Goal: Task Accomplishment & Management: Manage account settings

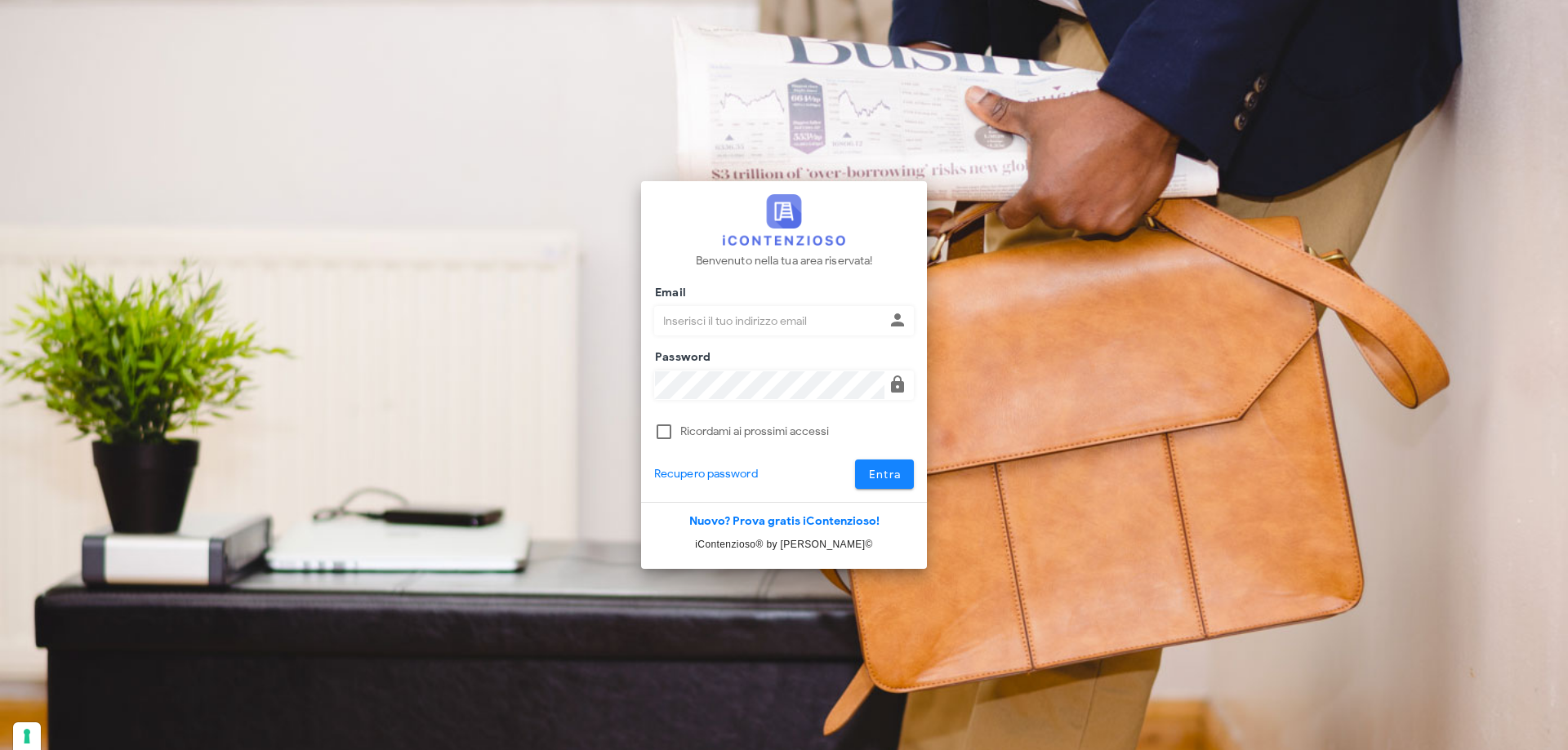
type input "p.rizza@studioassociatoadrev.it"
click at [888, 476] on span "Entra" at bounding box center [884, 474] width 33 height 14
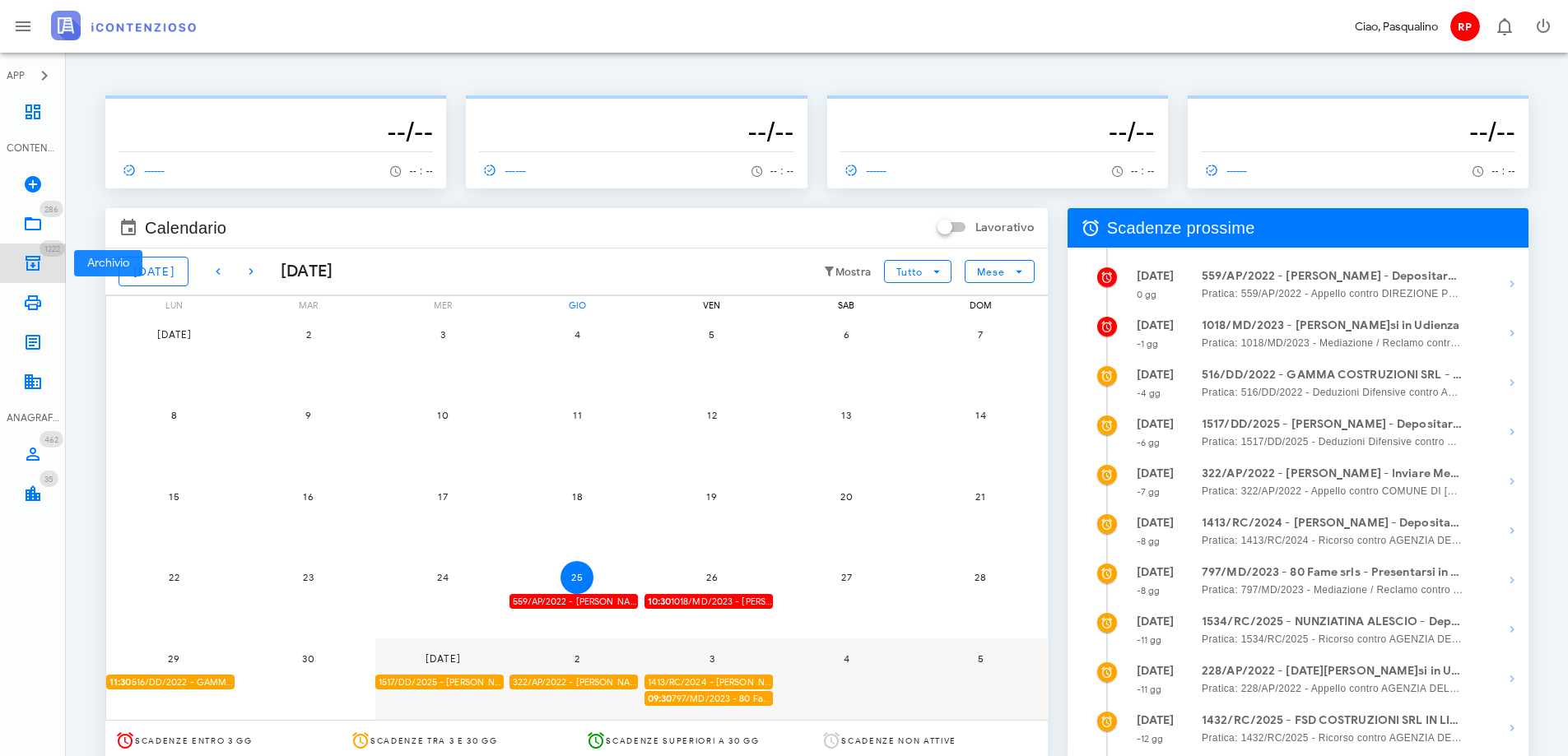
click at [30, 274] on link "1222 Archivio 1222" at bounding box center [33, 263] width 66 height 40
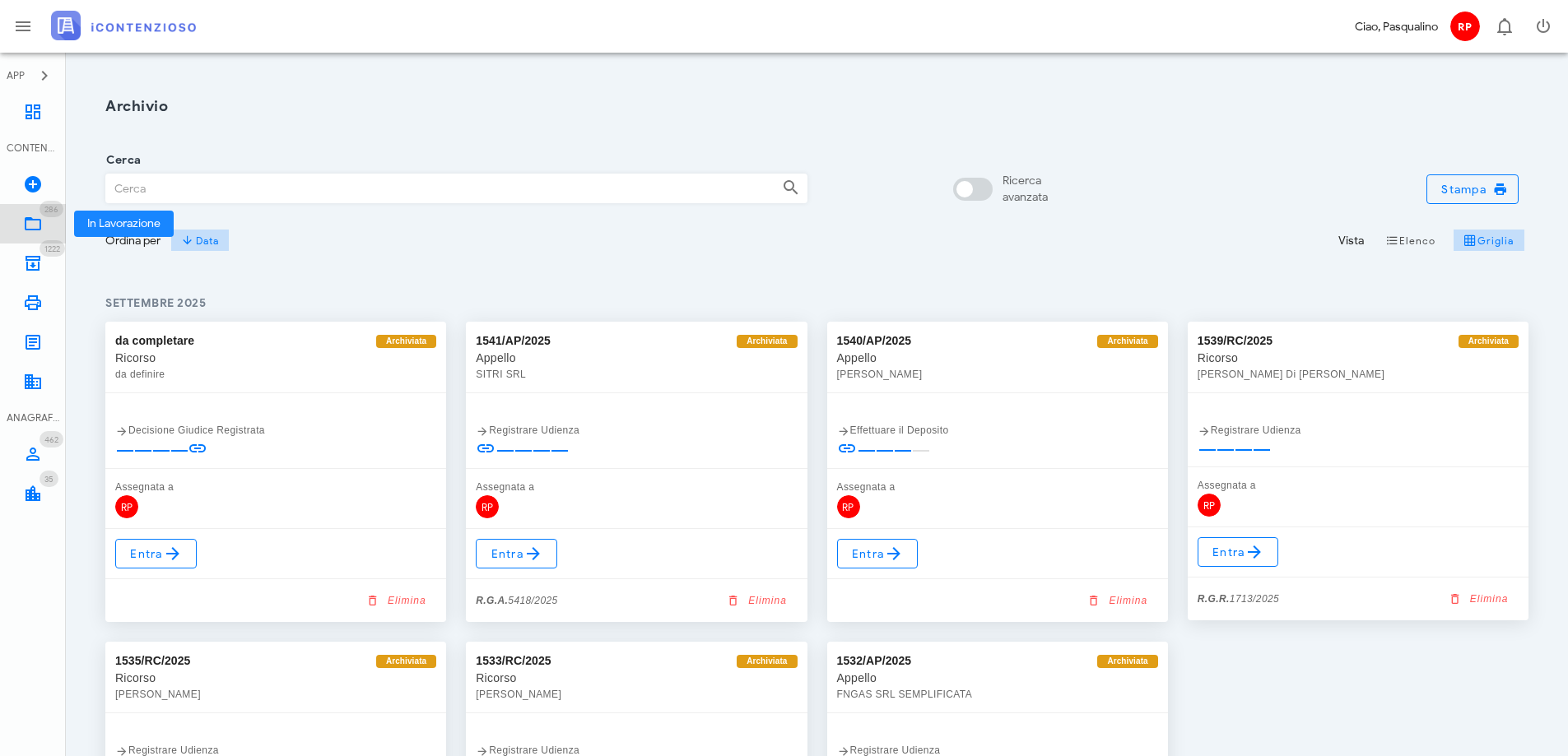
click at [48, 220] on link "286 In Lavorazione 286" at bounding box center [33, 224] width 66 height 40
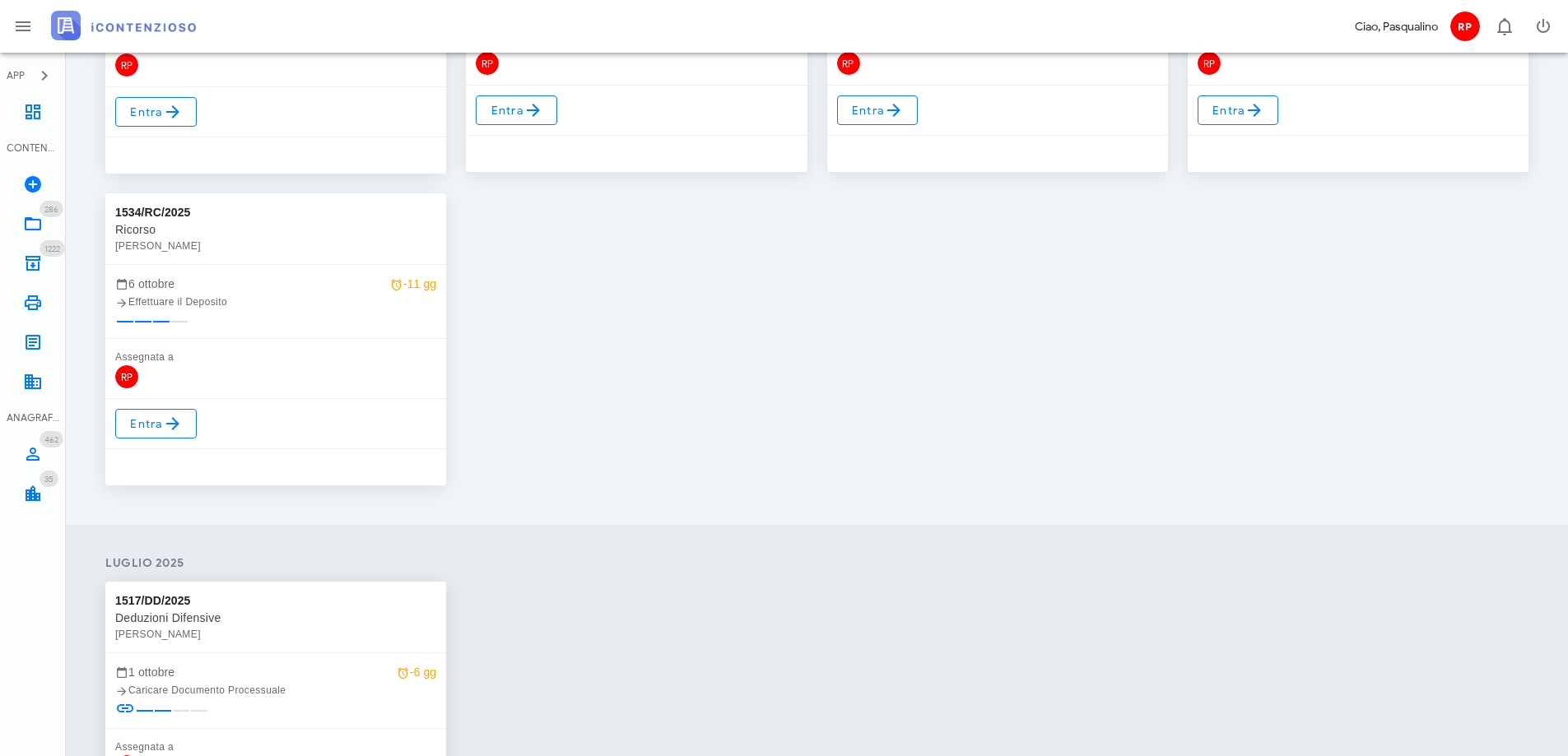
scroll to position [494, 0]
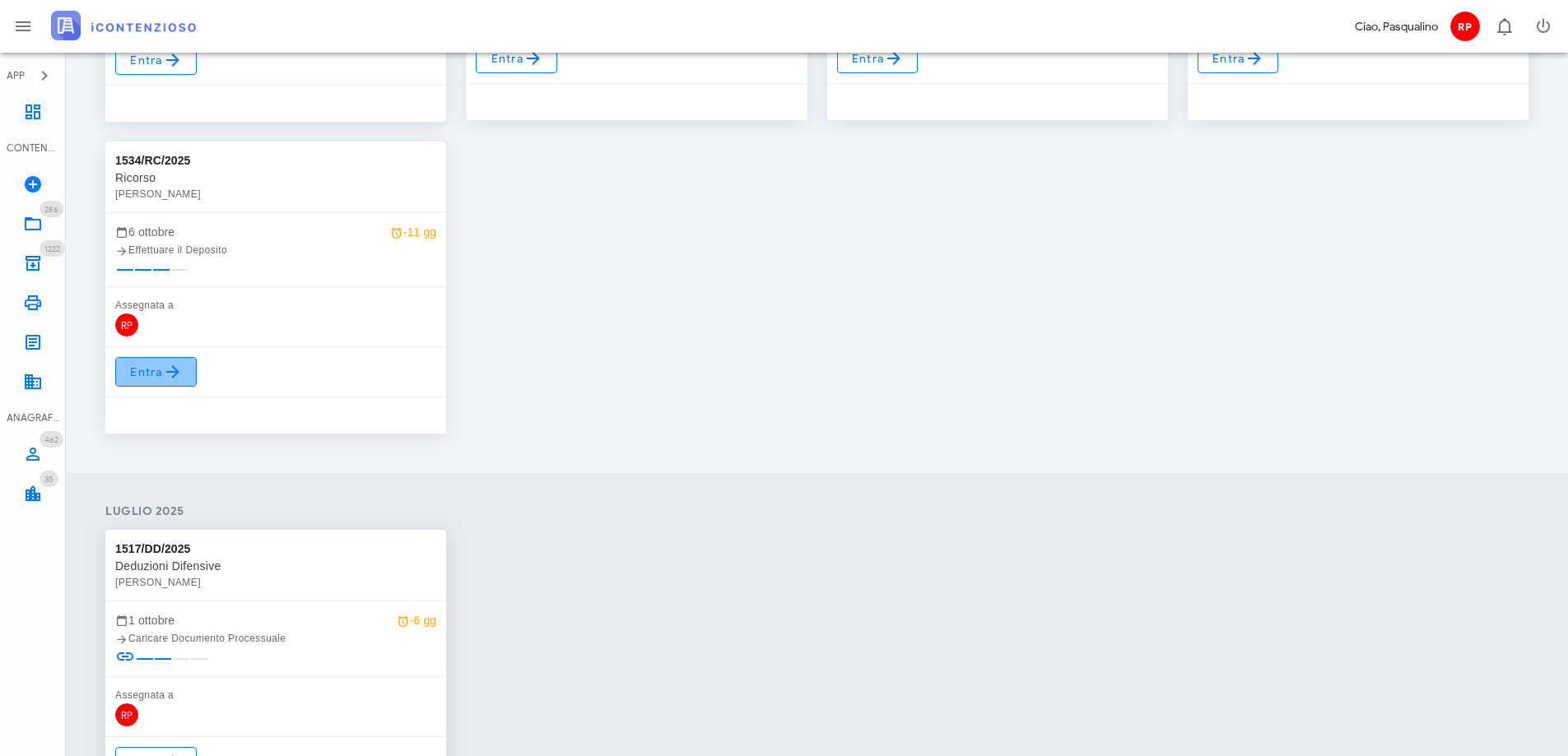
click at [180, 366] on icon at bounding box center [173, 372] width 20 height 20
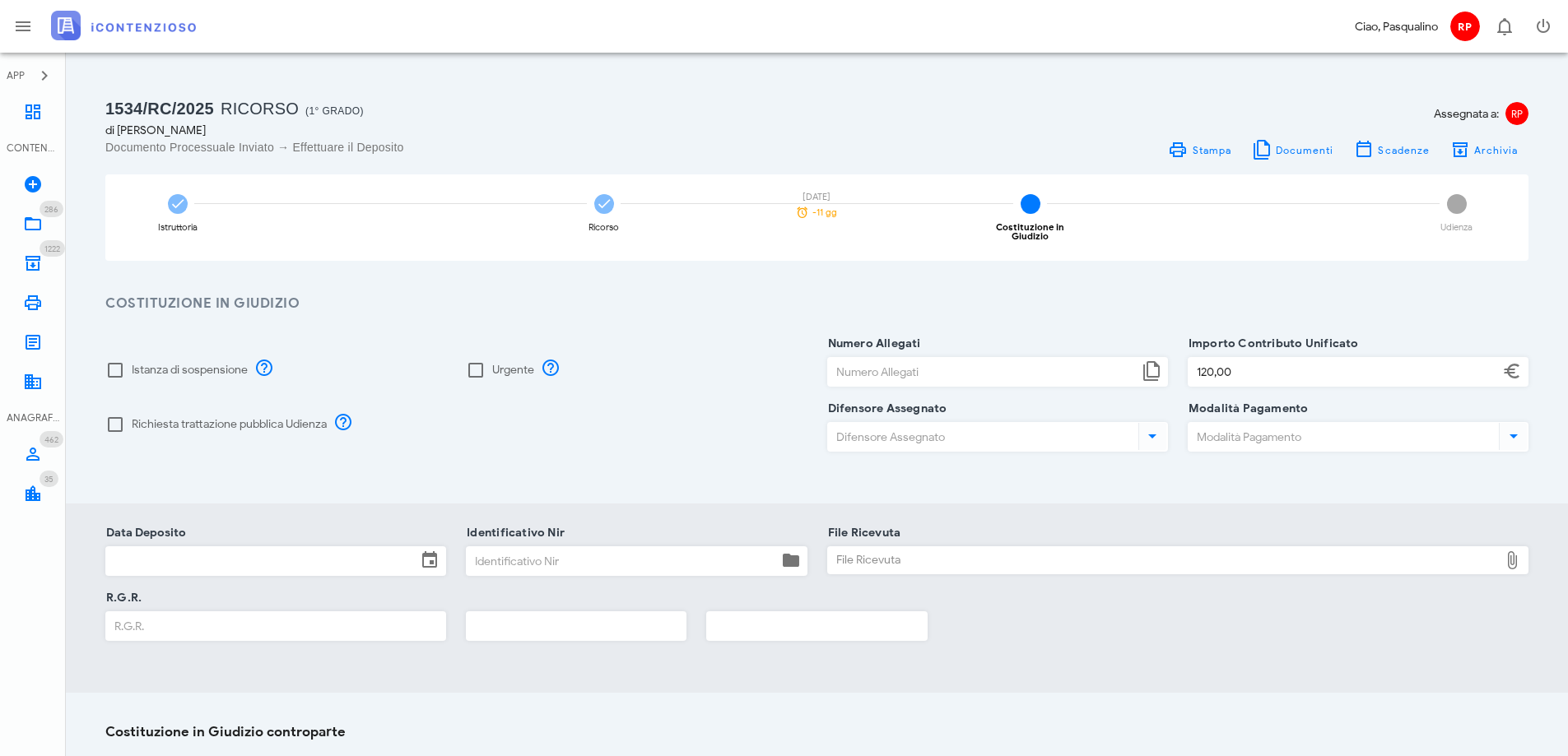
click at [273, 546] on div "Data Deposito" at bounding box center [275, 561] width 340 height 30
click at [235, 547] on input "Data Deposito" at bounding box center [261, 561] width 311 height 28
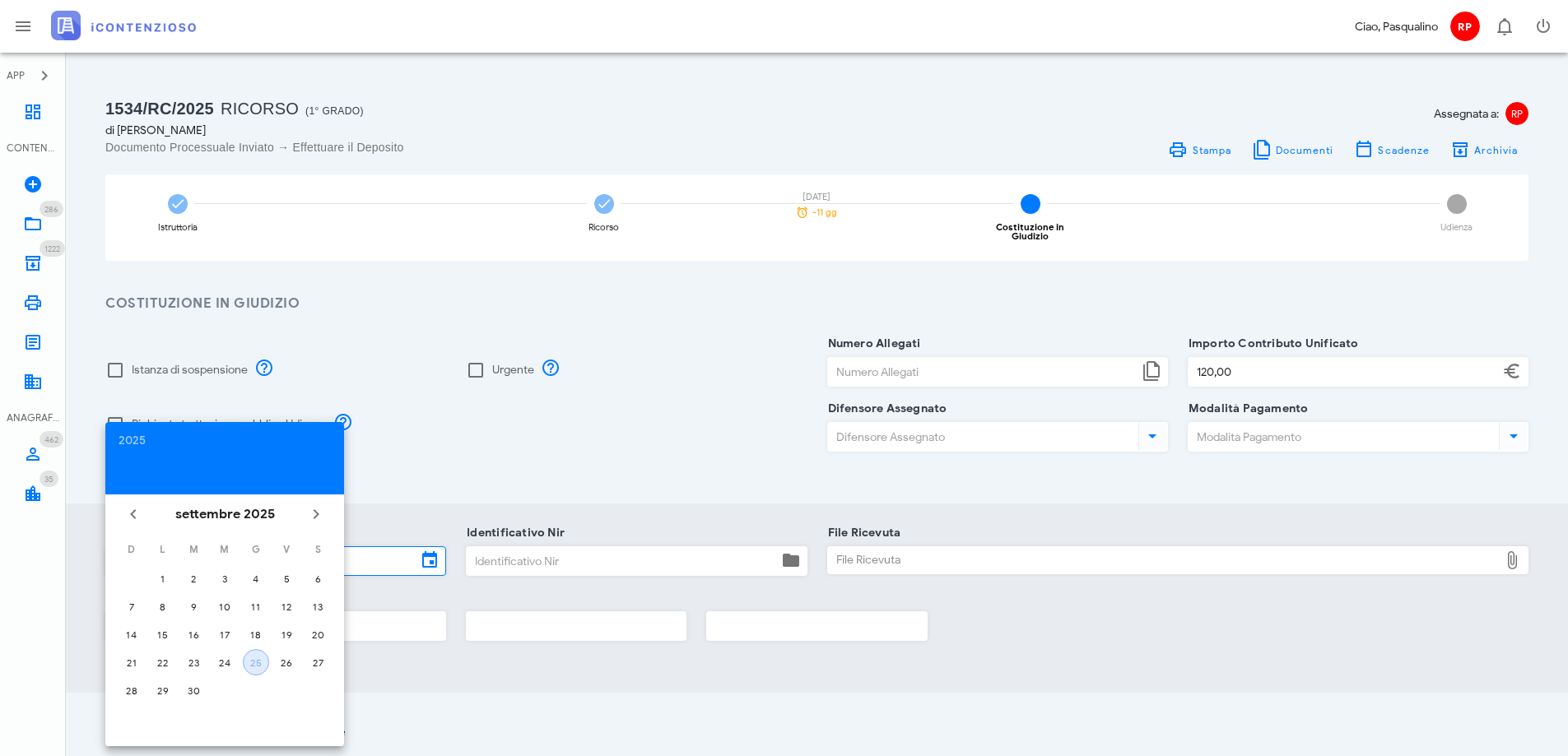
click at [253, 656] on div "25" at bounding box center [255, 663] width 25 height 13
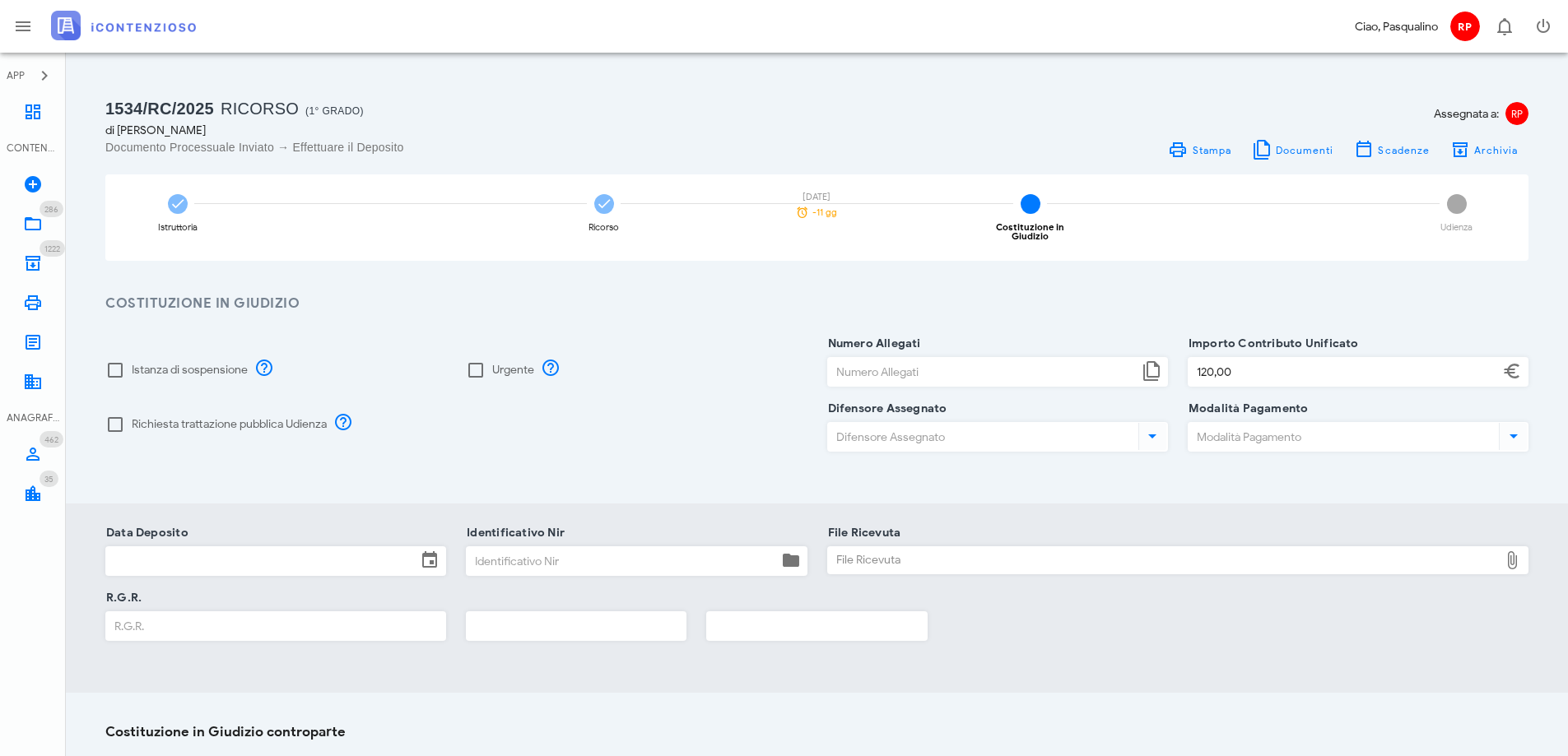
type input "25/09/2025"
click at [558, 547] on input "Identificativo Nir" at bounding box center [622, 561] width 311 height 28
type input "355"
click at [859, 557] on div "File Ricevuta" at bounding box center [1164, 560] width 672 height 26
type input "C:\fakepath\Ricevuta_NIR_T-1384617-2025.pdf"
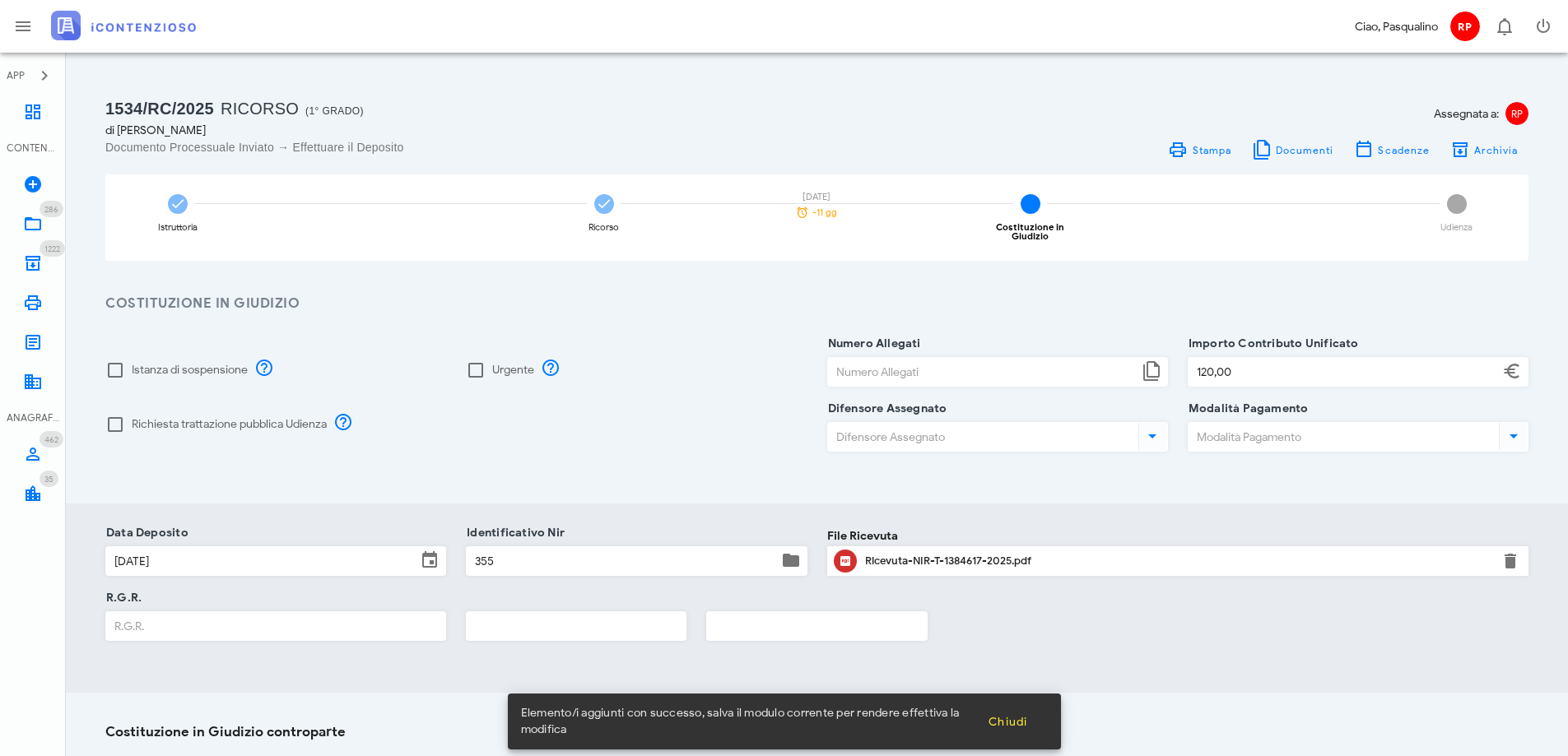
click at [316, 614] on input "R.G.R." at bounding box center [275, 625] width 339 height 28
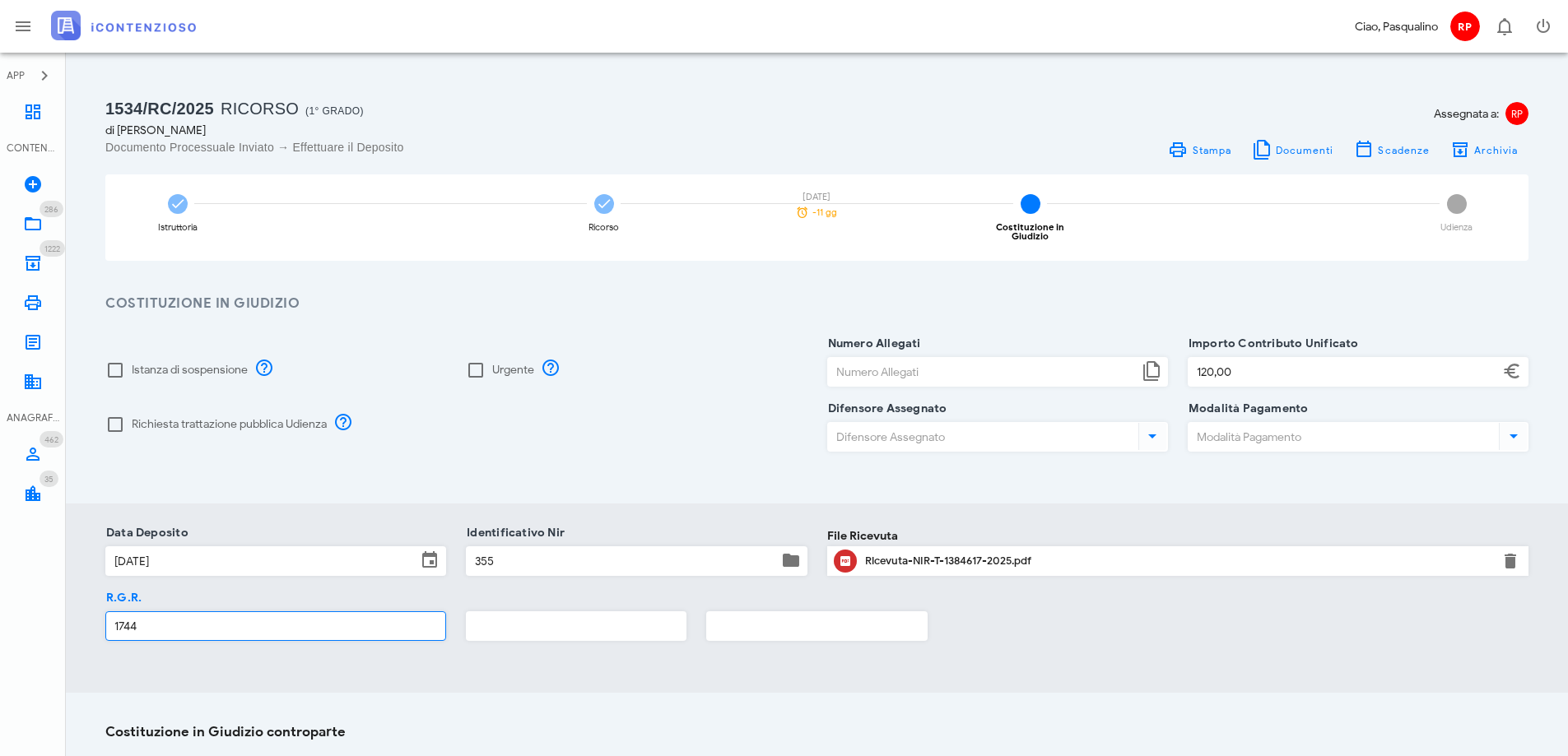
type input "1744"
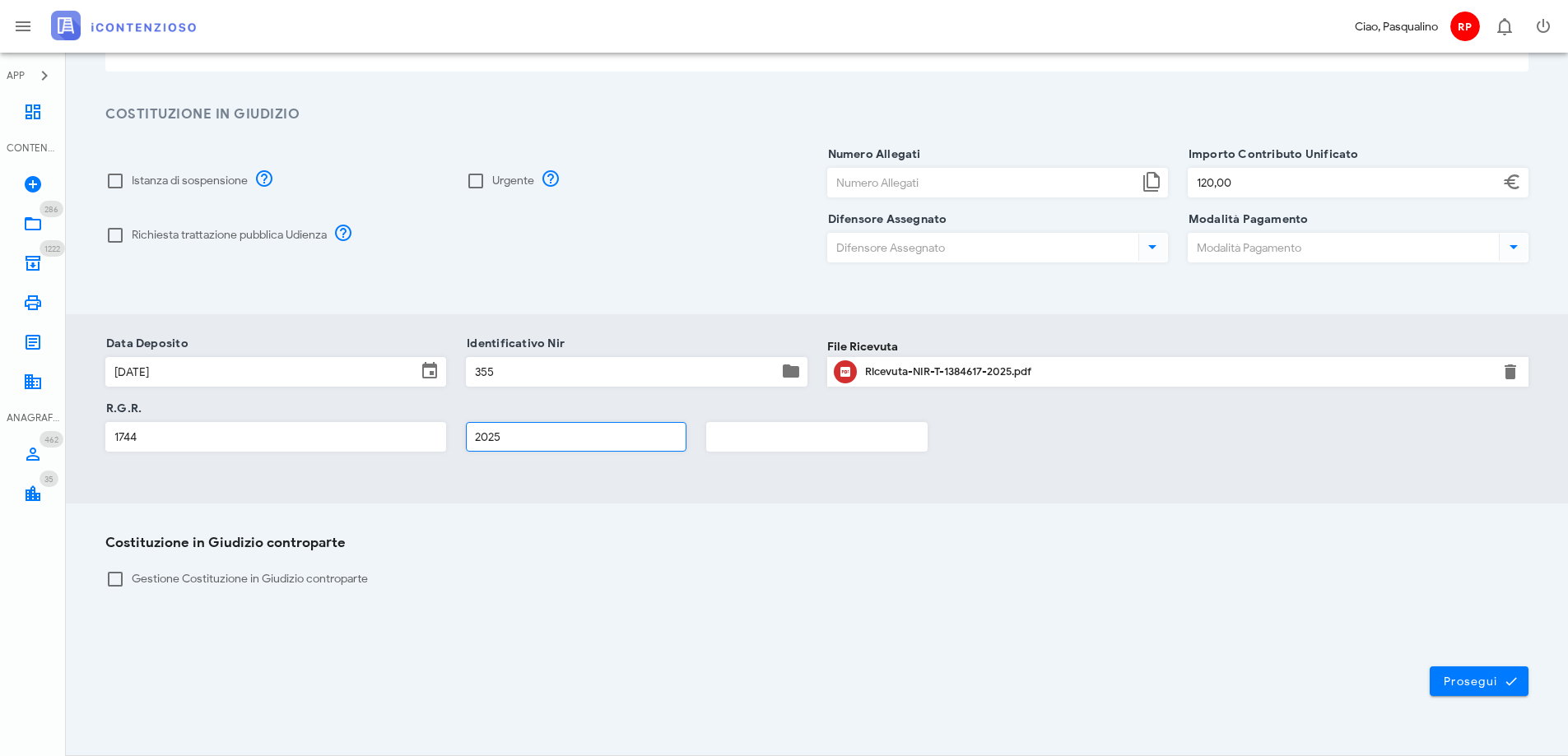
scroll to position [216, 0]
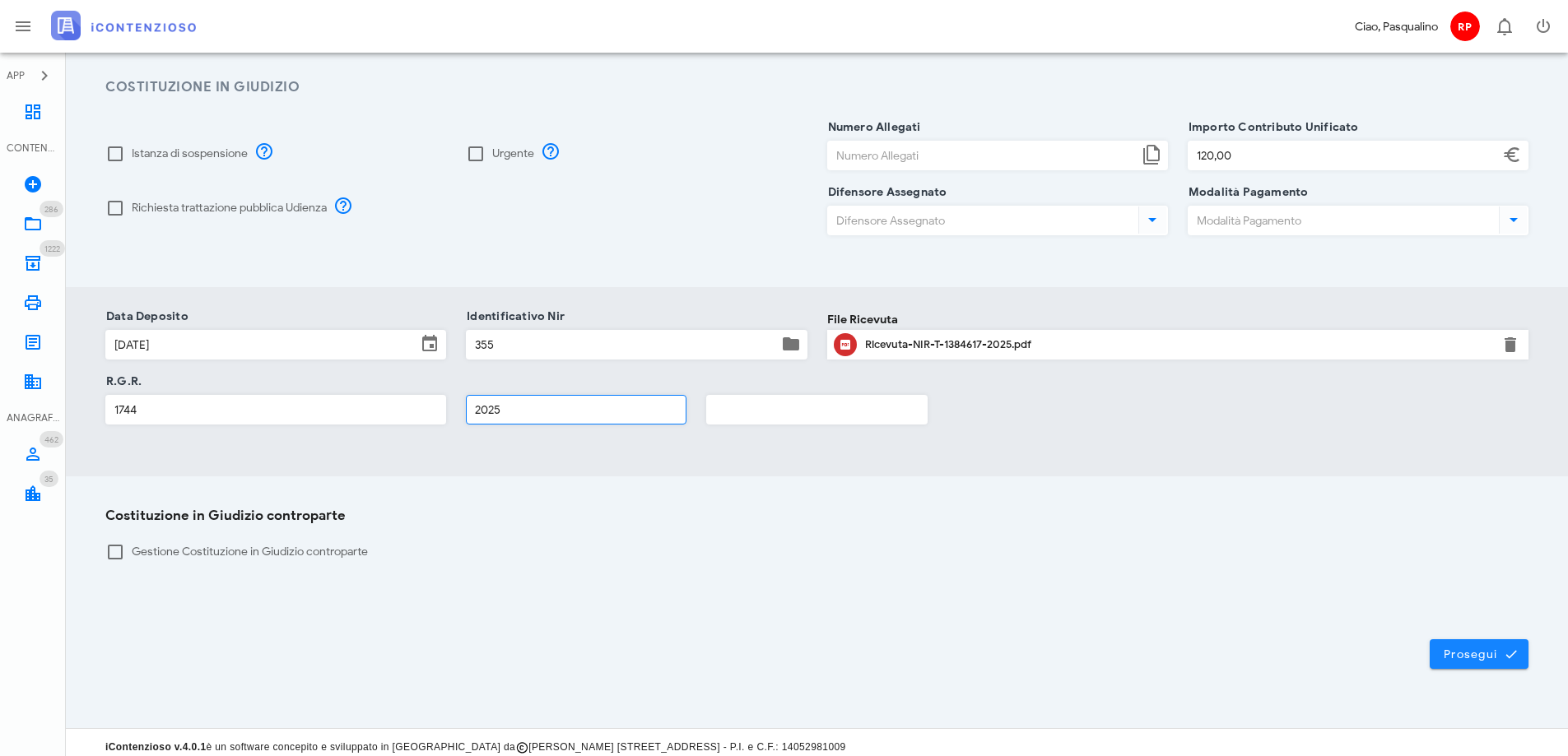
type input "2025"
click at [1485, 639] on button "Prosegui" at bounding box center [1479, 653] width 99 height 30
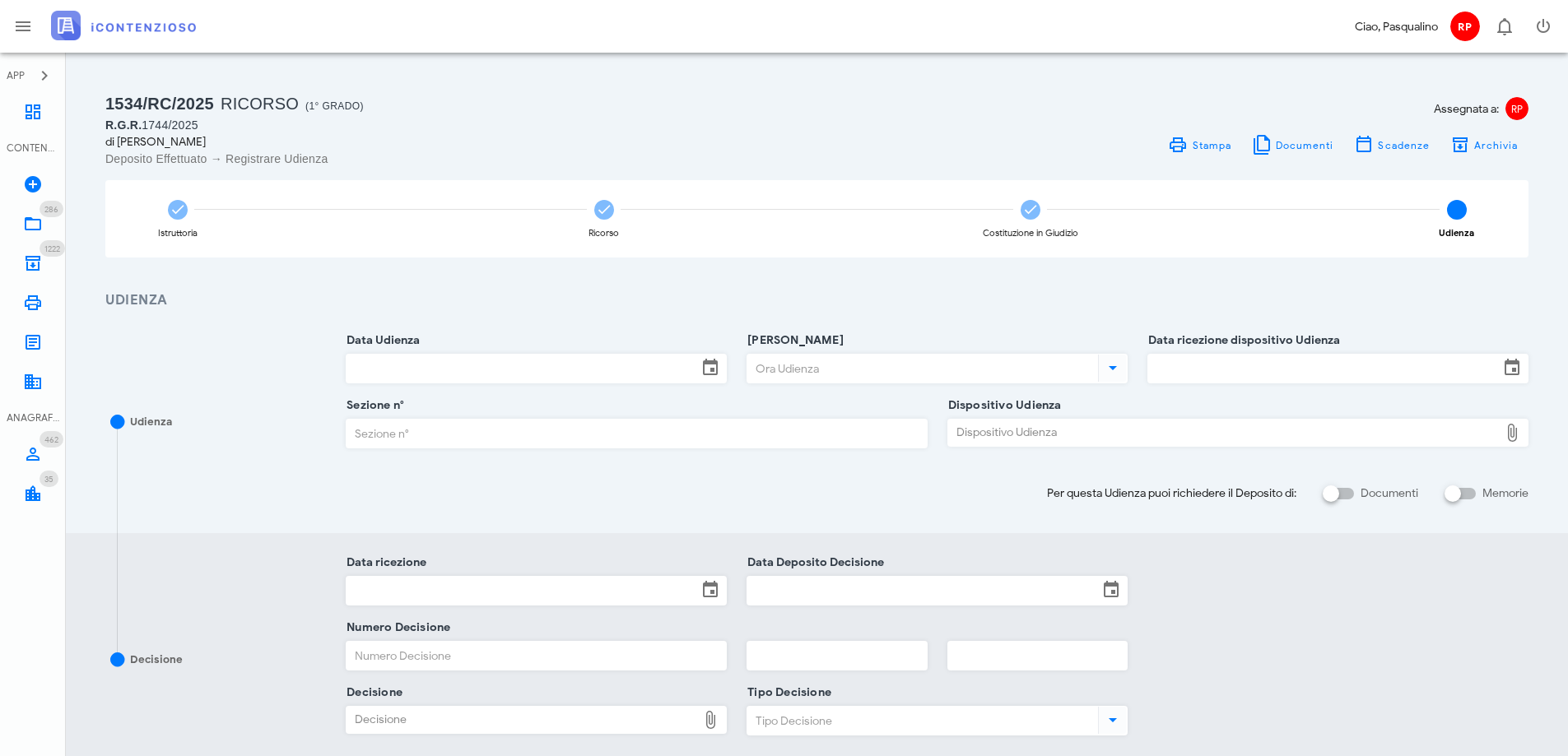
scroll to position [0, 0]
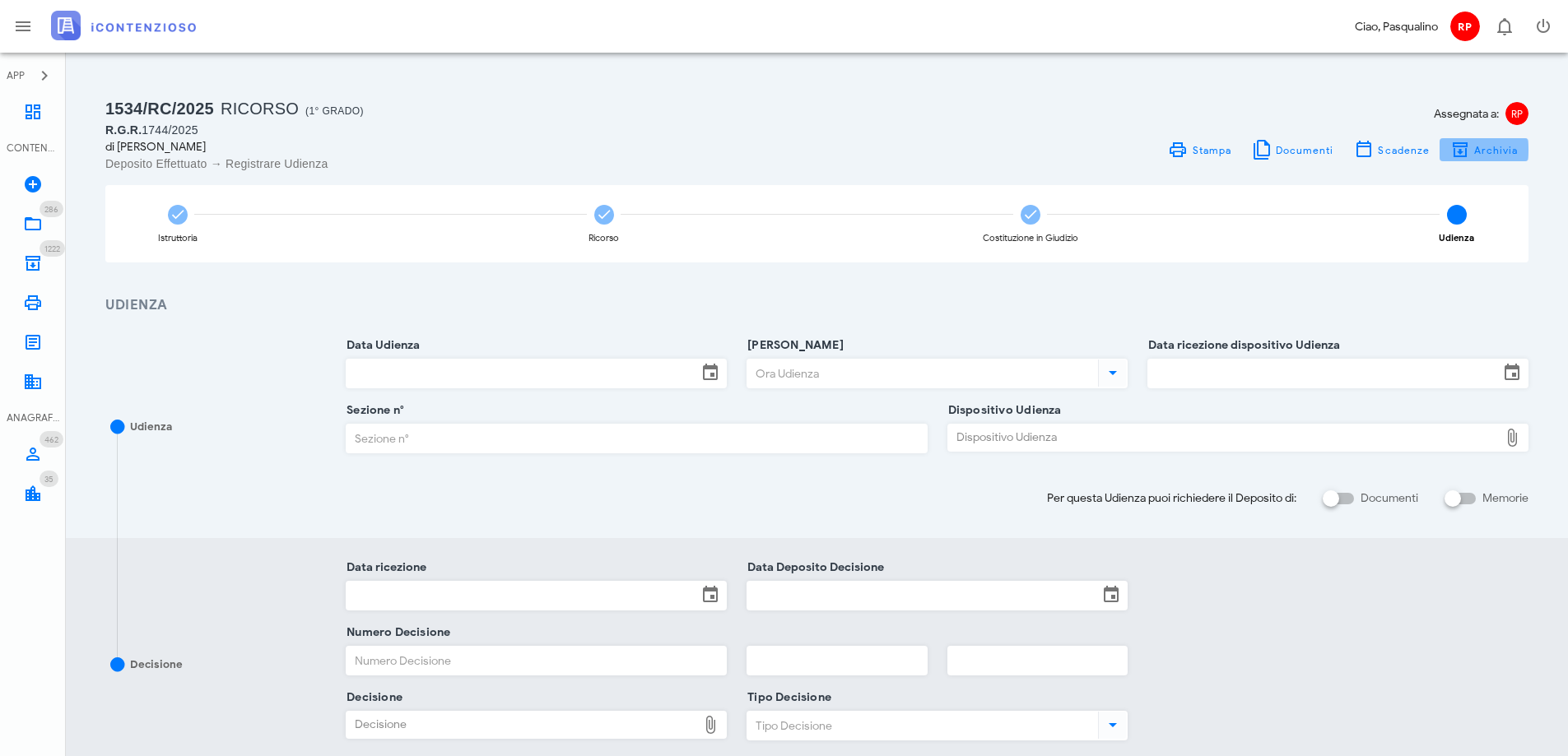
click at [1464, 152] on icon "button" at bounding box center [1460, 150] width 20 height 20
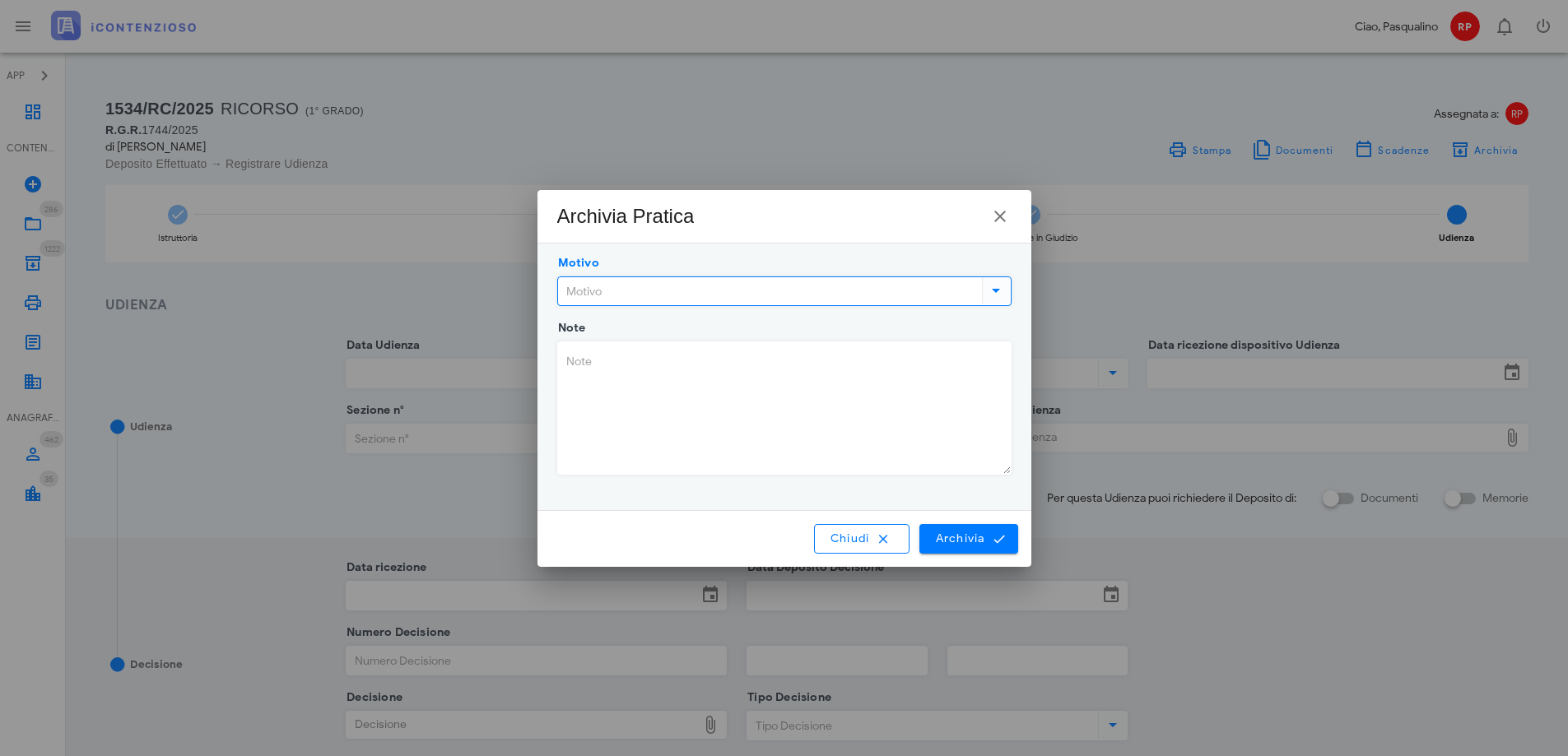
click at [727, 300] on input "Motivo" at bounding box center [768, 290] width 420 height 28
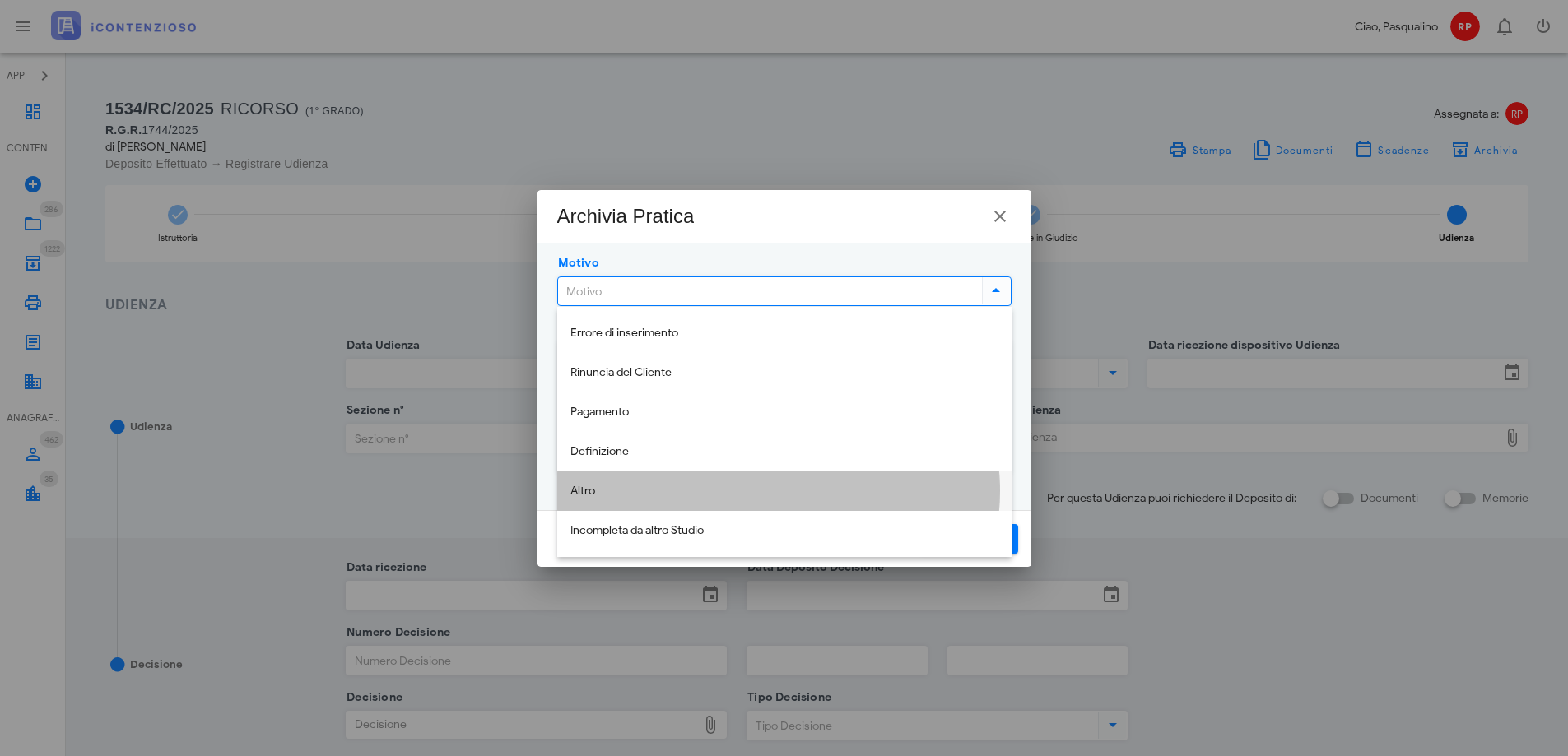
click at [602, 488] on div "Altro" at bounding box center [784, 491] width 428 height 14
type input "Altro"
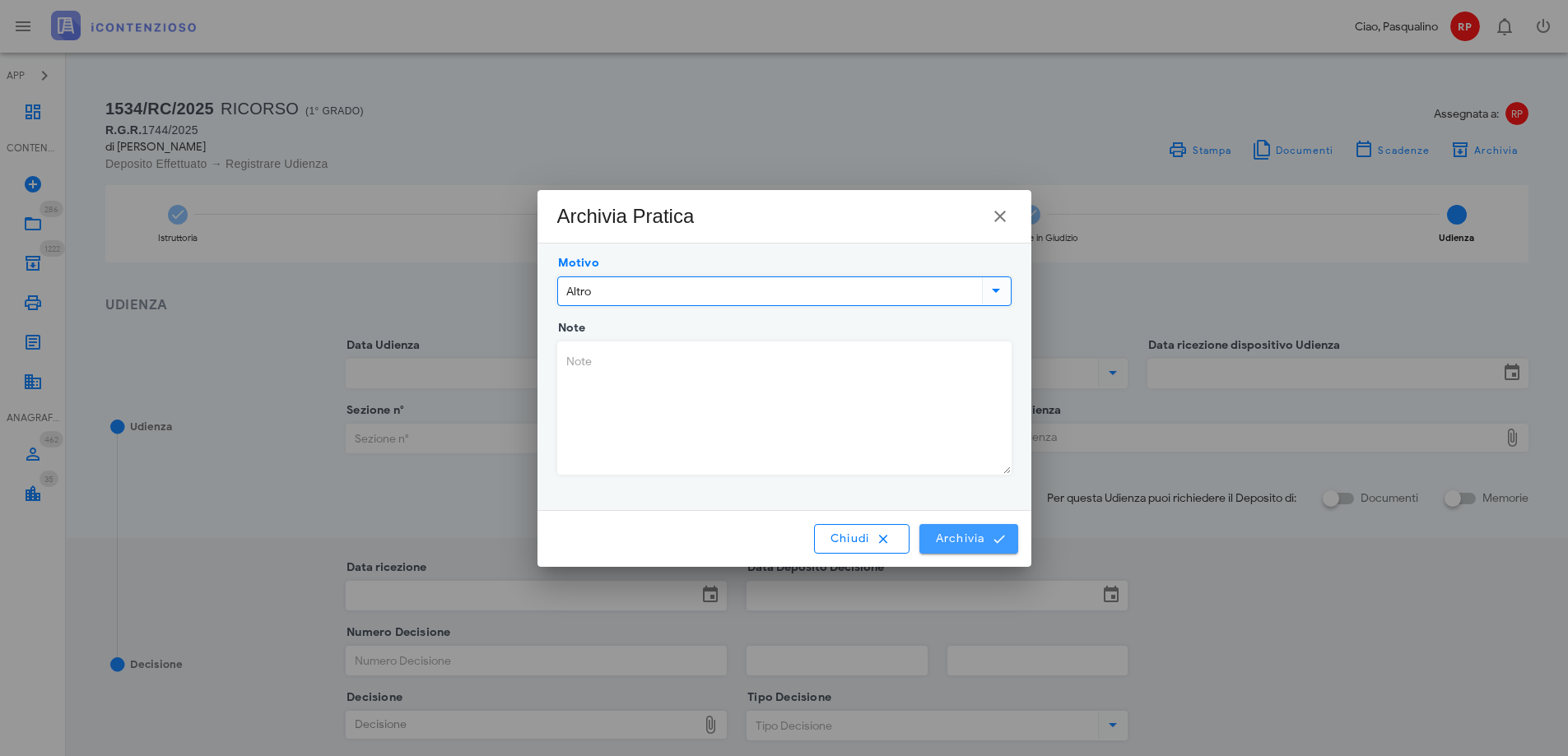
click at [975, 541] on span "Archivia" at bounding box center [968, 539] width 68 height 15
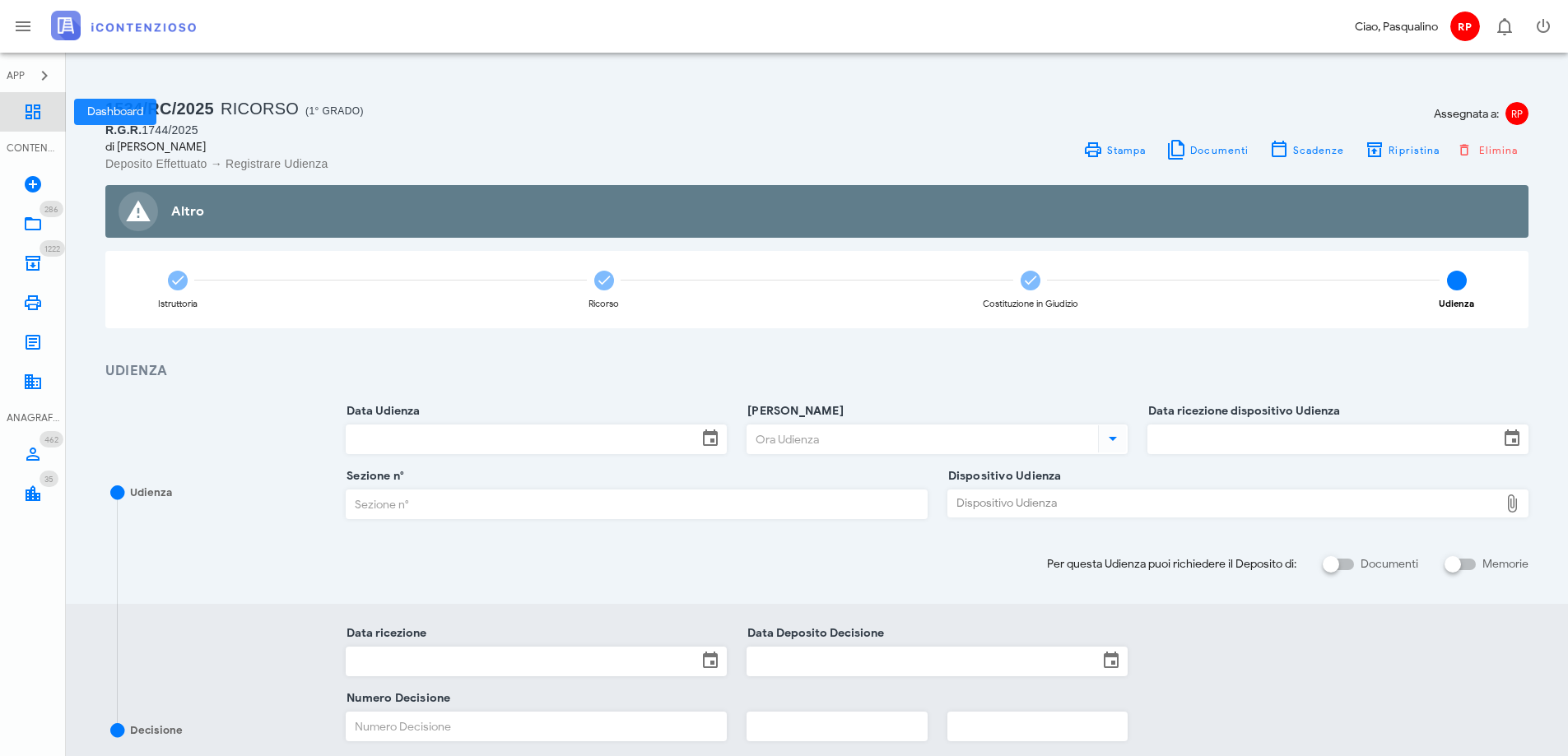
click at [43, 112] on link "Dashboard" at bounding box center [33, 113] width 66 height 40
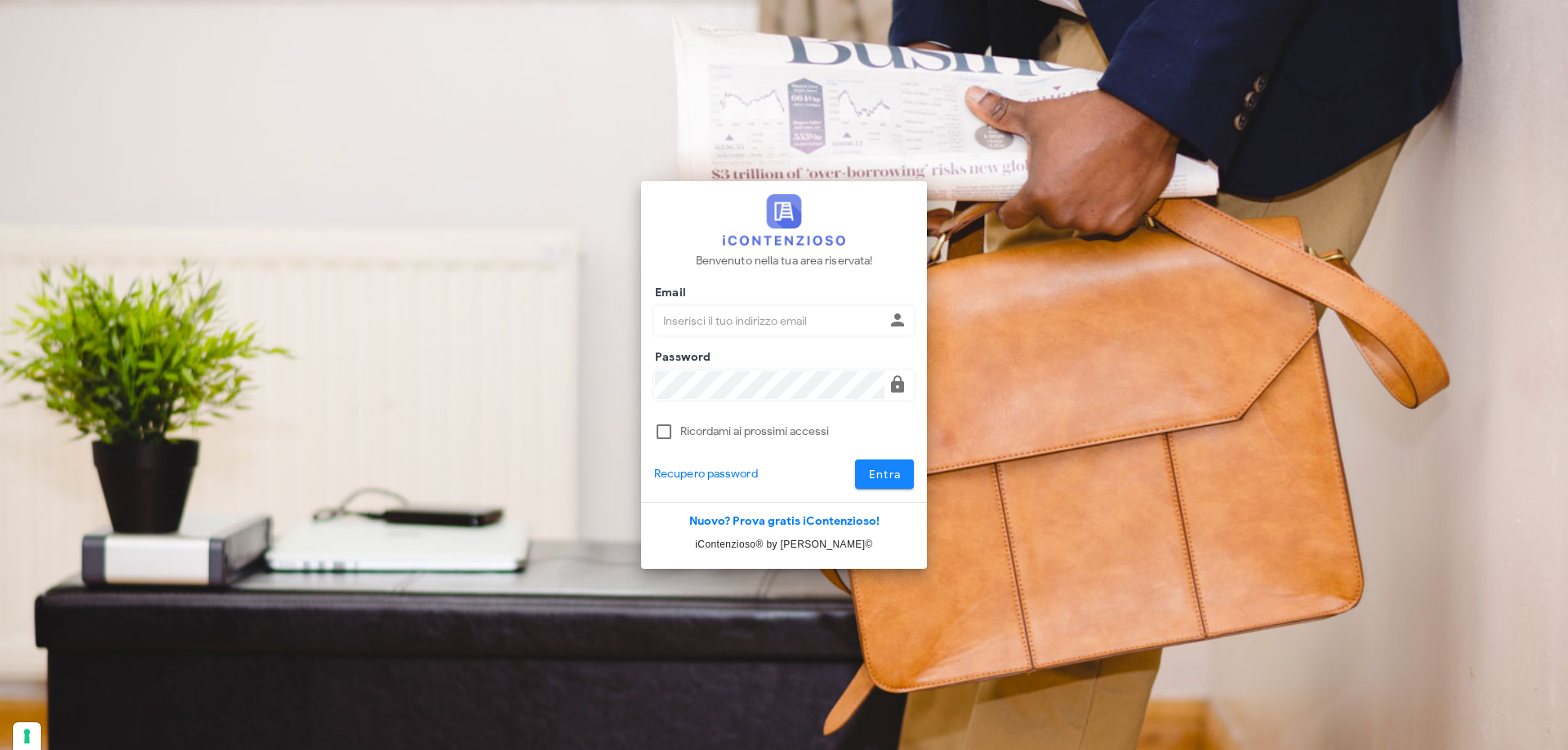
type input "[PERSON_NAME][EMAIL_ADDRESS][DOMAIN_NAME]"
click at [902, 475] on button "Entra" at bounding box center [884, 474] width 59 height 30
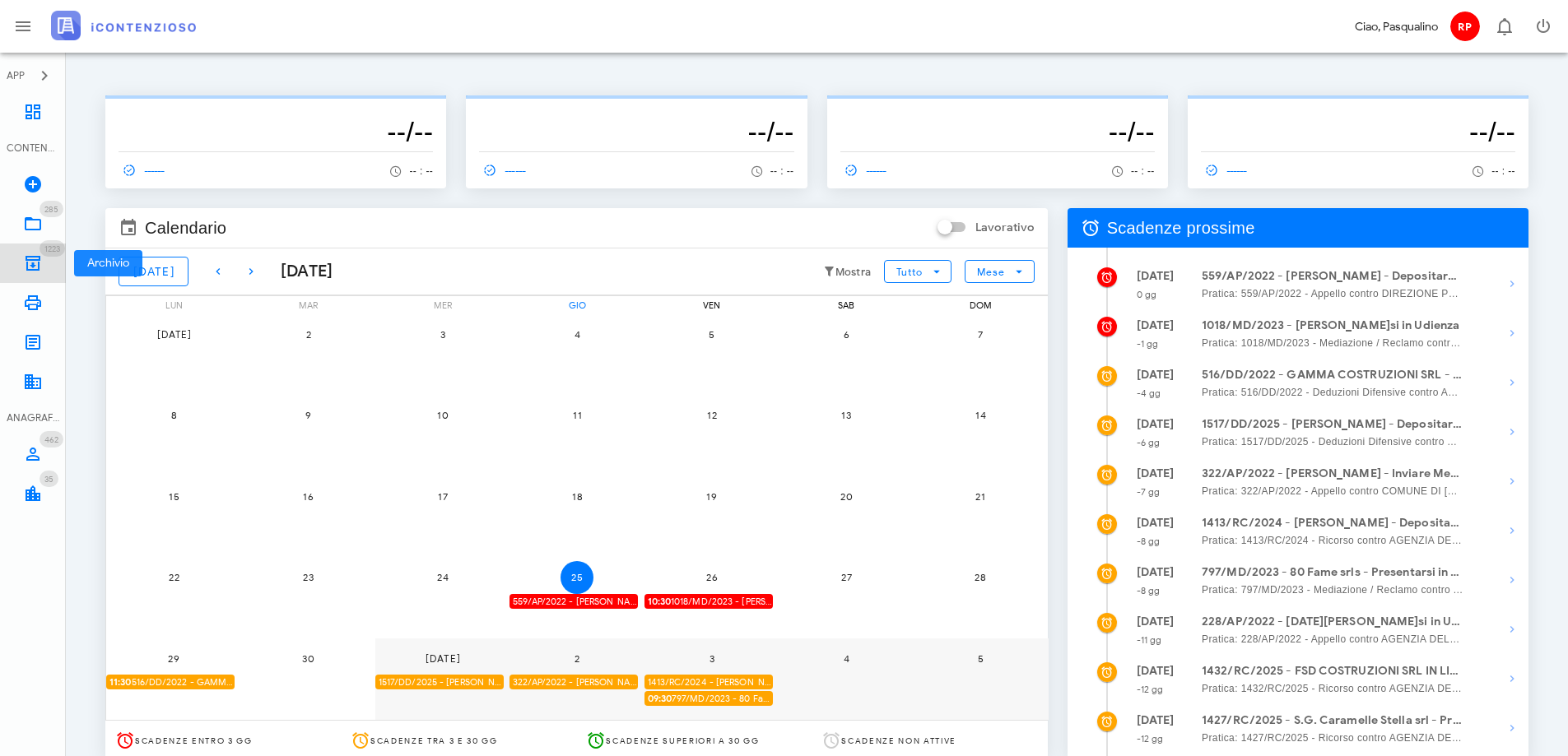
click at [22, 261] on link "1223 Archivio 1223" at bounding box center [33, 263] width 66 height 40
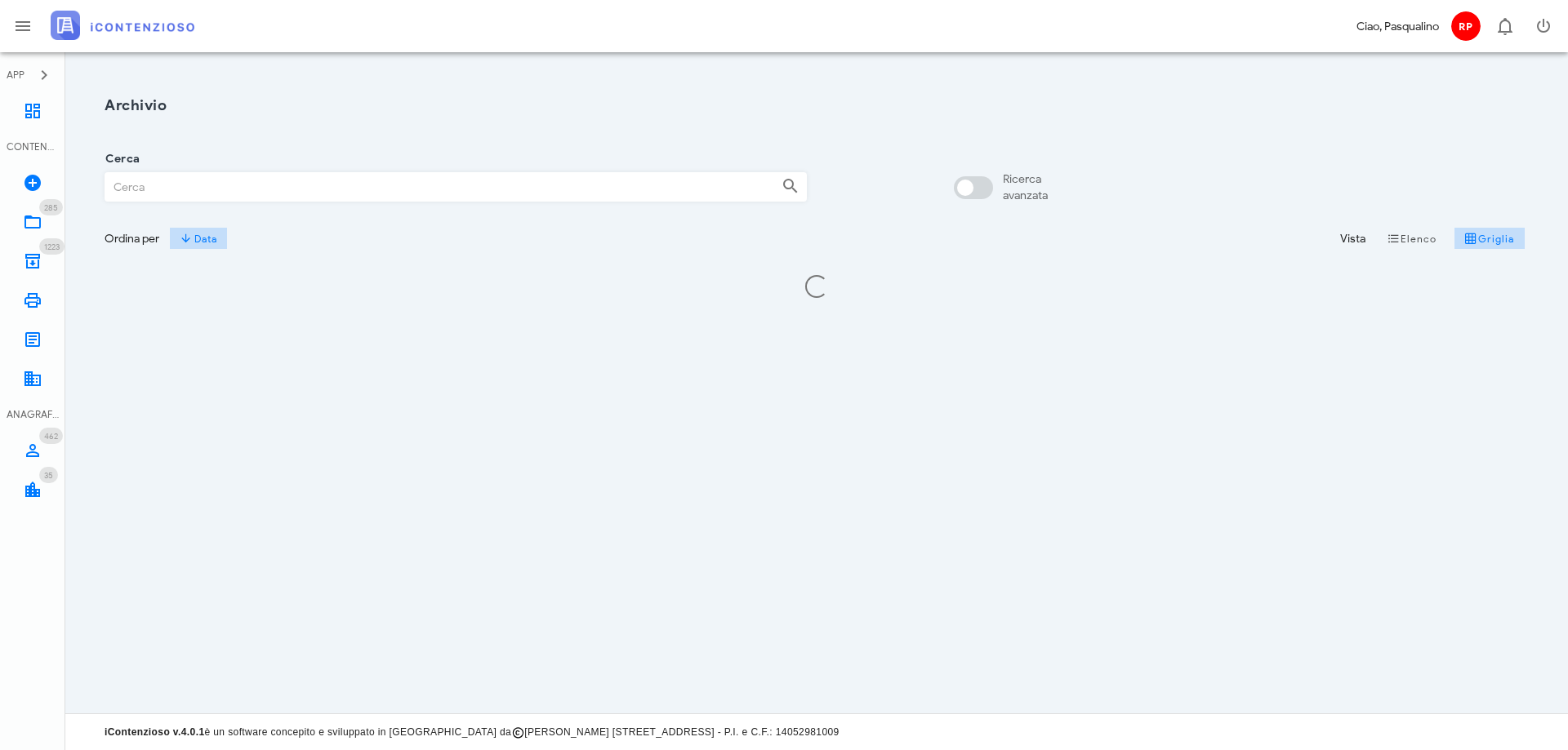
click at [177, 176] on input "Cerca" at bounding box center [437, 186] width 663 height 28
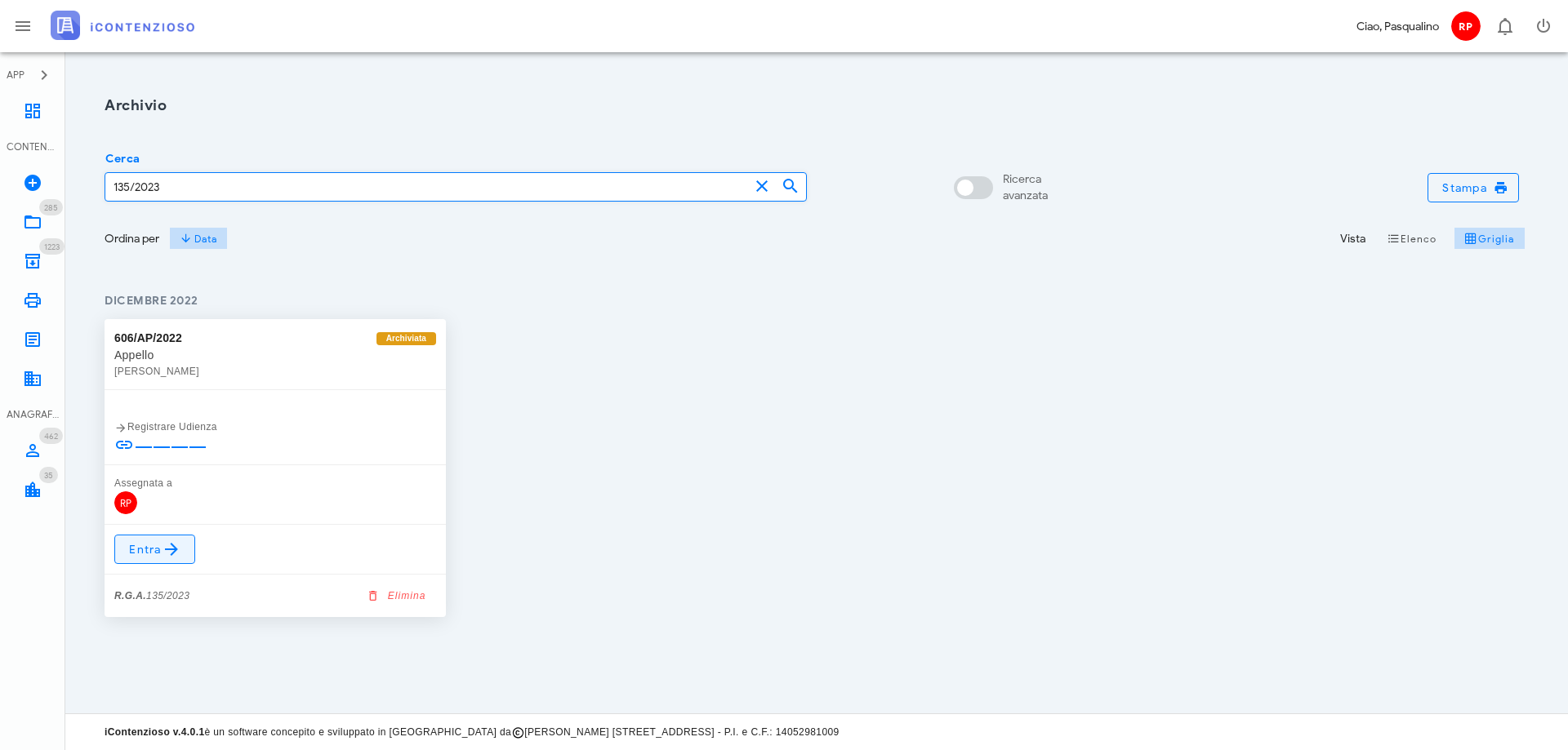
type input "135/2023"
click at [186, 538] on link "Entra" at bounding box center [155, 549] width 81 height 30
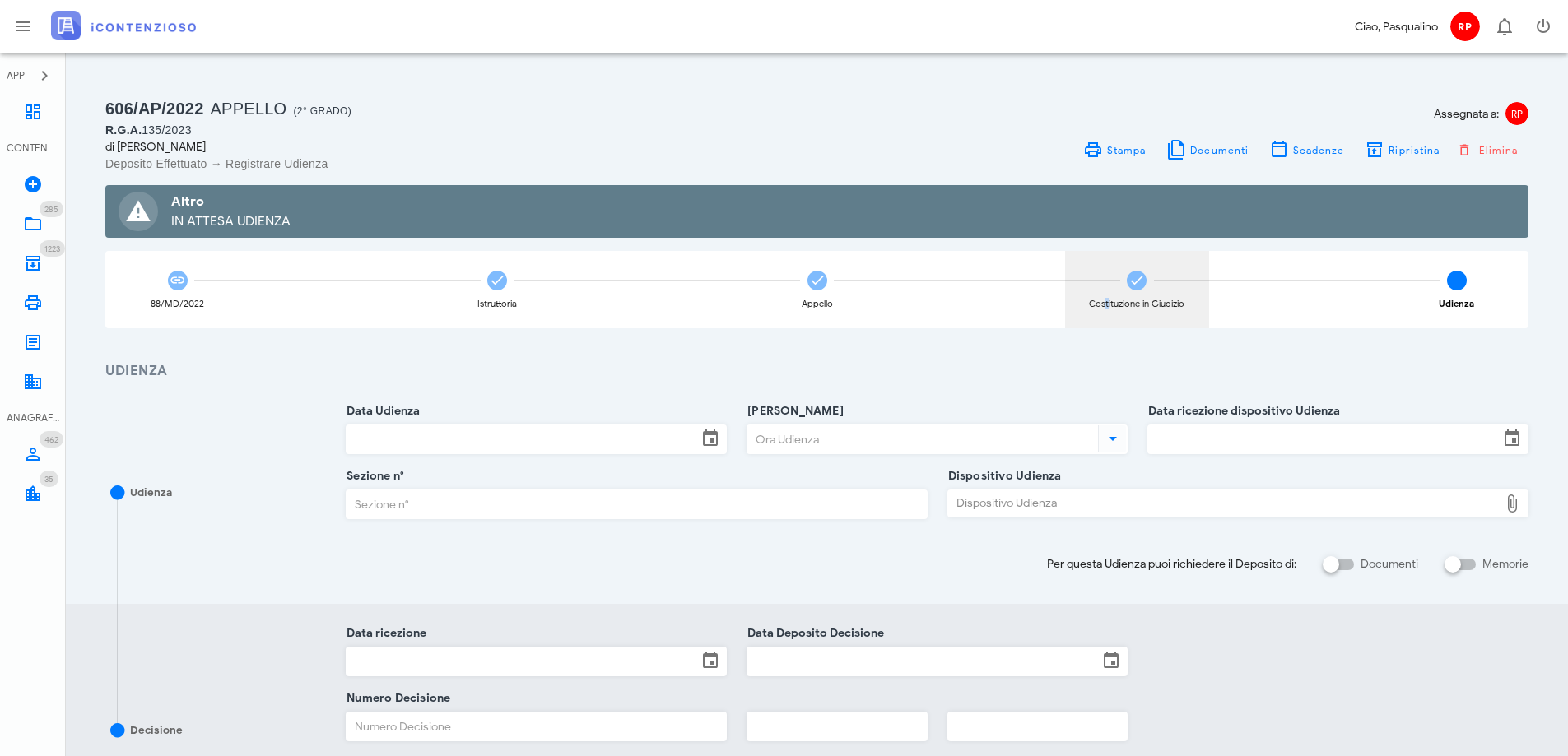
click at [1108, 279] on div "Costituzione in Giudizio" at bounding box center [1137, 289] width 144 height 77
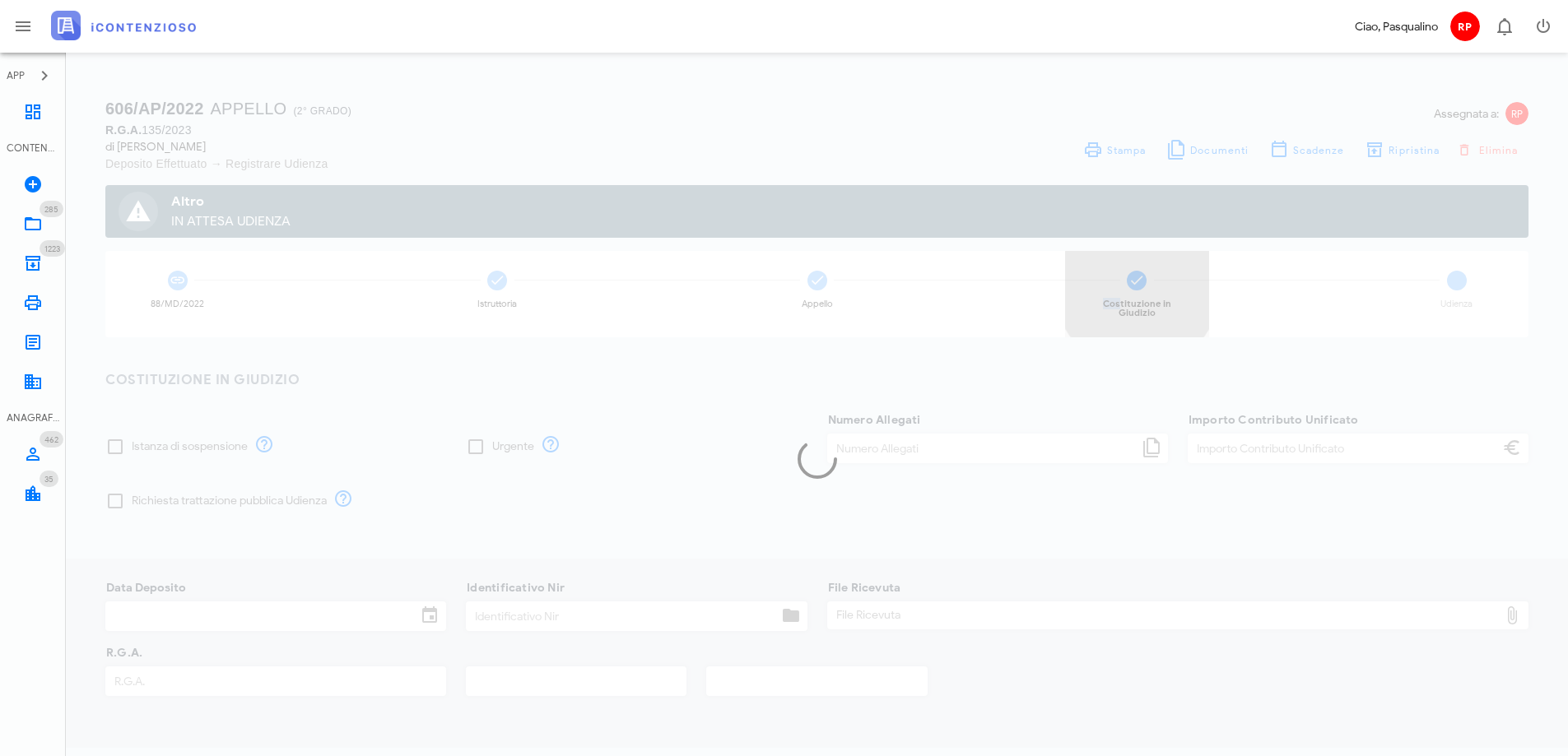
type input "30,00"
type input "[DATE]"
type input "283"
type input "135"
type input "2023"
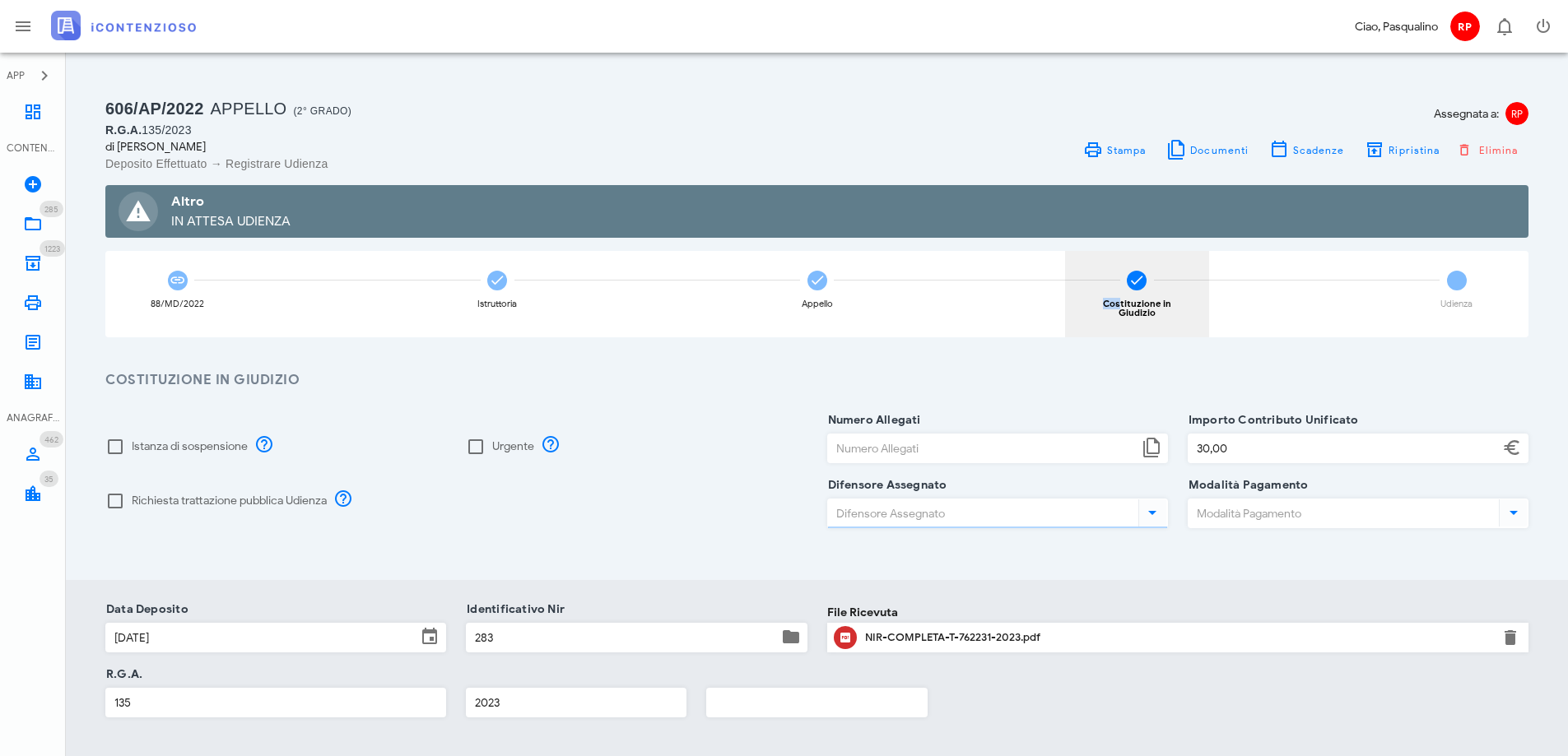
type input "[PERSON_NAME]"
